Goal: Task Accomplishment & Management: Complete application form

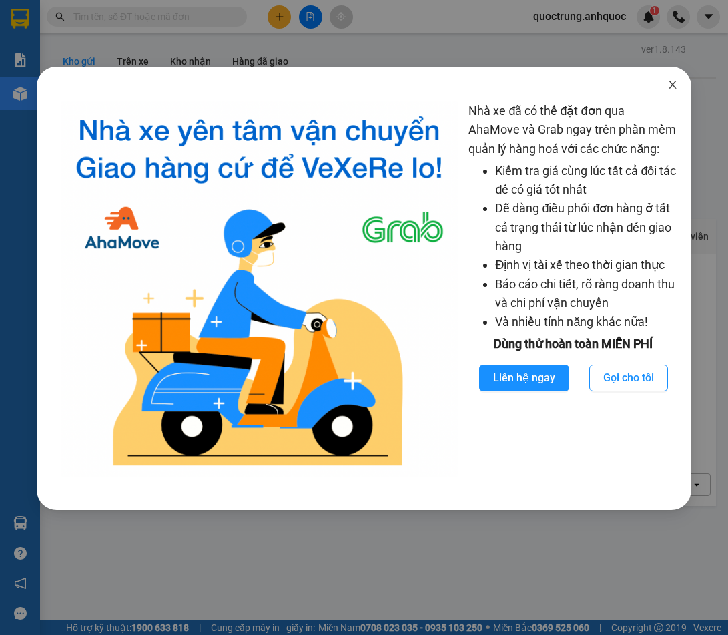
click at [674, 84] on icon "close" at bounding box center [672, 85] width 7 height 8
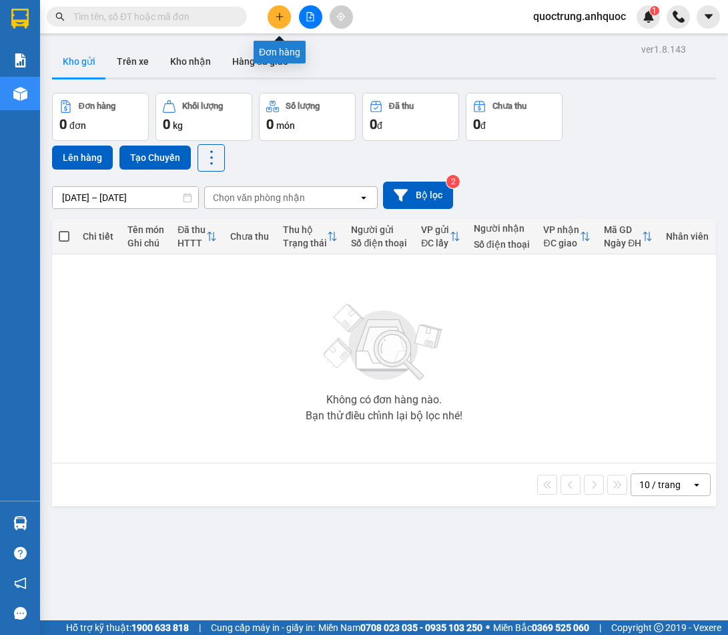
click at [286, 16] on button at bounding box center [279, 16] width 23 height 23
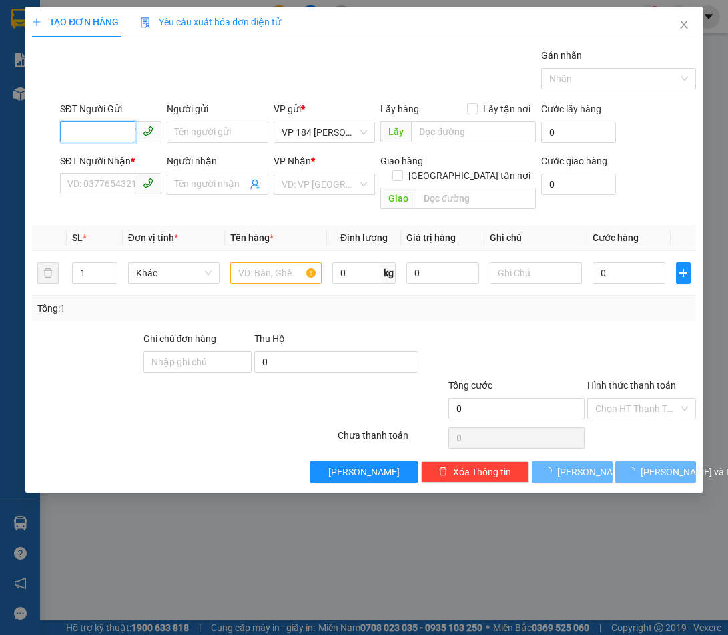
drag, startPoint x: 115, startPoint y: 127, endPoint x: 120, endPoint y: 115, distance: 13.5
click at [115, 126] on input "SĐT Người Gửi" at bounding box center [97, 131] width 75 height 21
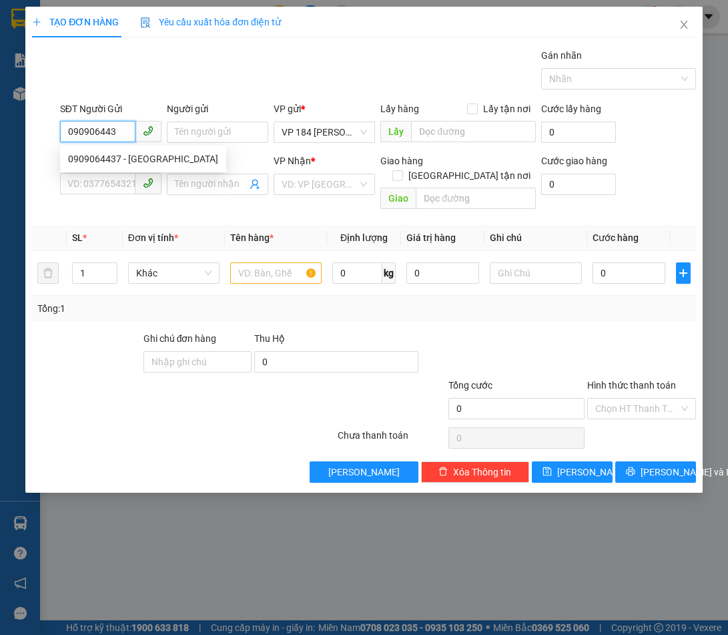
type input "0909064437"
click at [138, 157] on div "0909064437 - [GEOGRAPHIC_DATA]" at bounding box center [143, 158] width 150 height 15
type input "ANH TÂN"
type input "0918581954"
type input "ANH CẢNH"
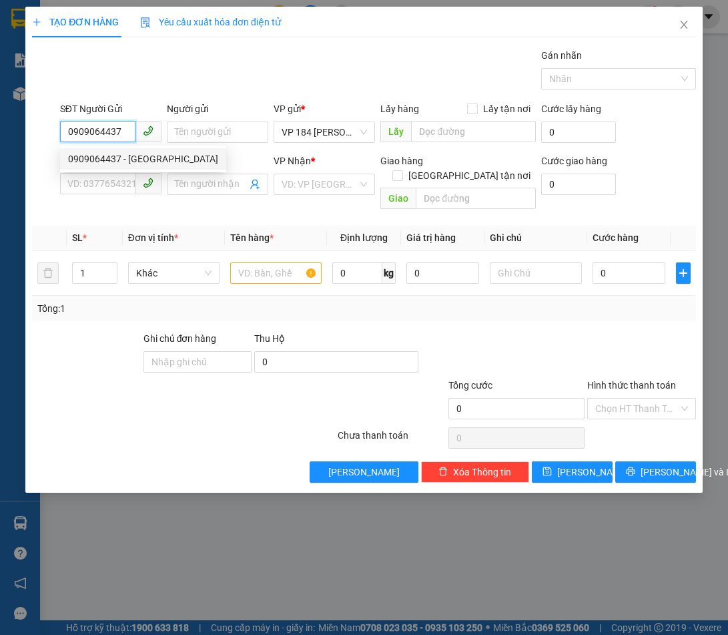
type input "VPVT"
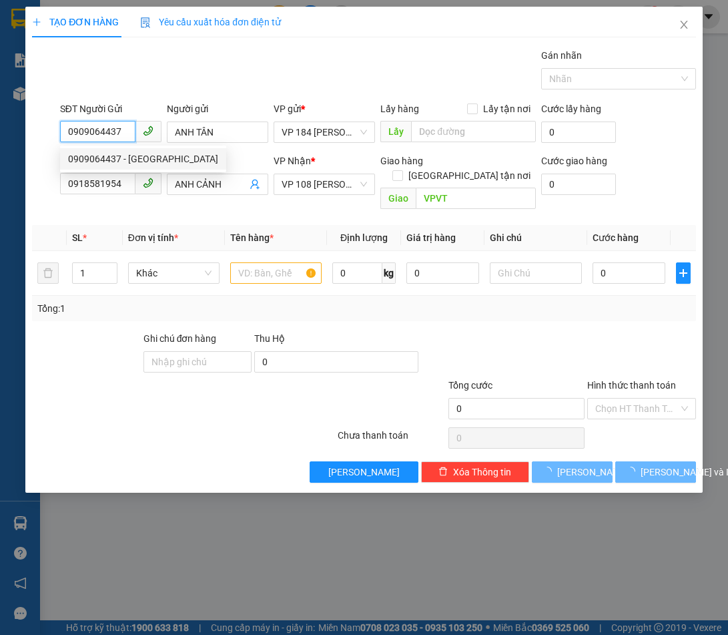
type input "30.000"
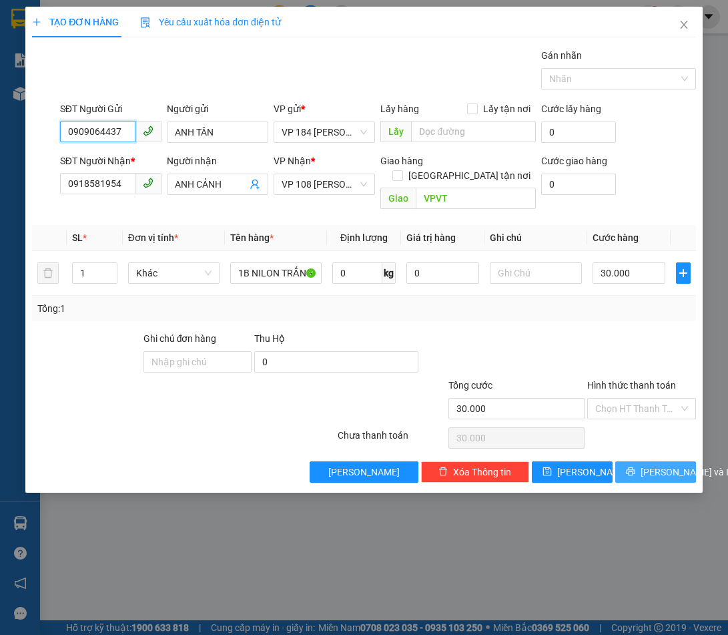
type input "0909064437"
click at [668, 464] on span "[PERSON_NAME] và In" at bounding box center [687, 471] width 93 height 15
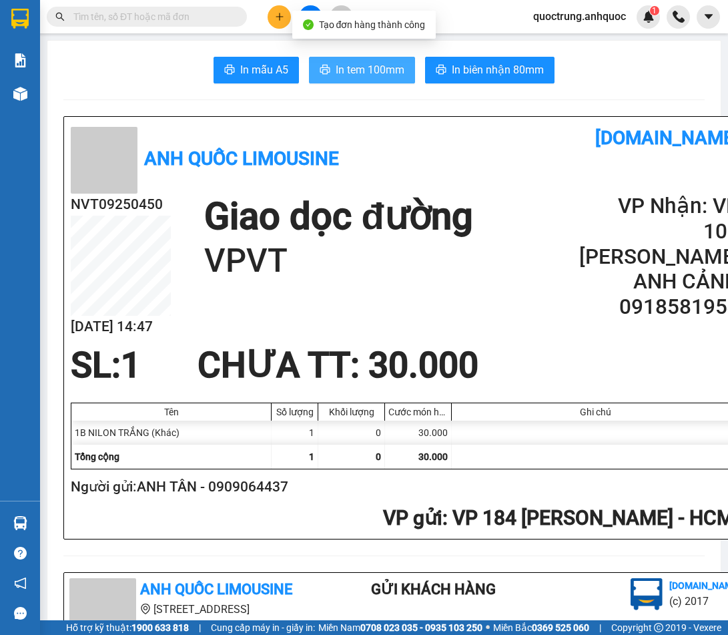
click at [347, 71] on span "In tem 100mm" at bounding box center [370, 69] width 69 height 17
